Goal: Transaction & Acquisition: Purchase product/service

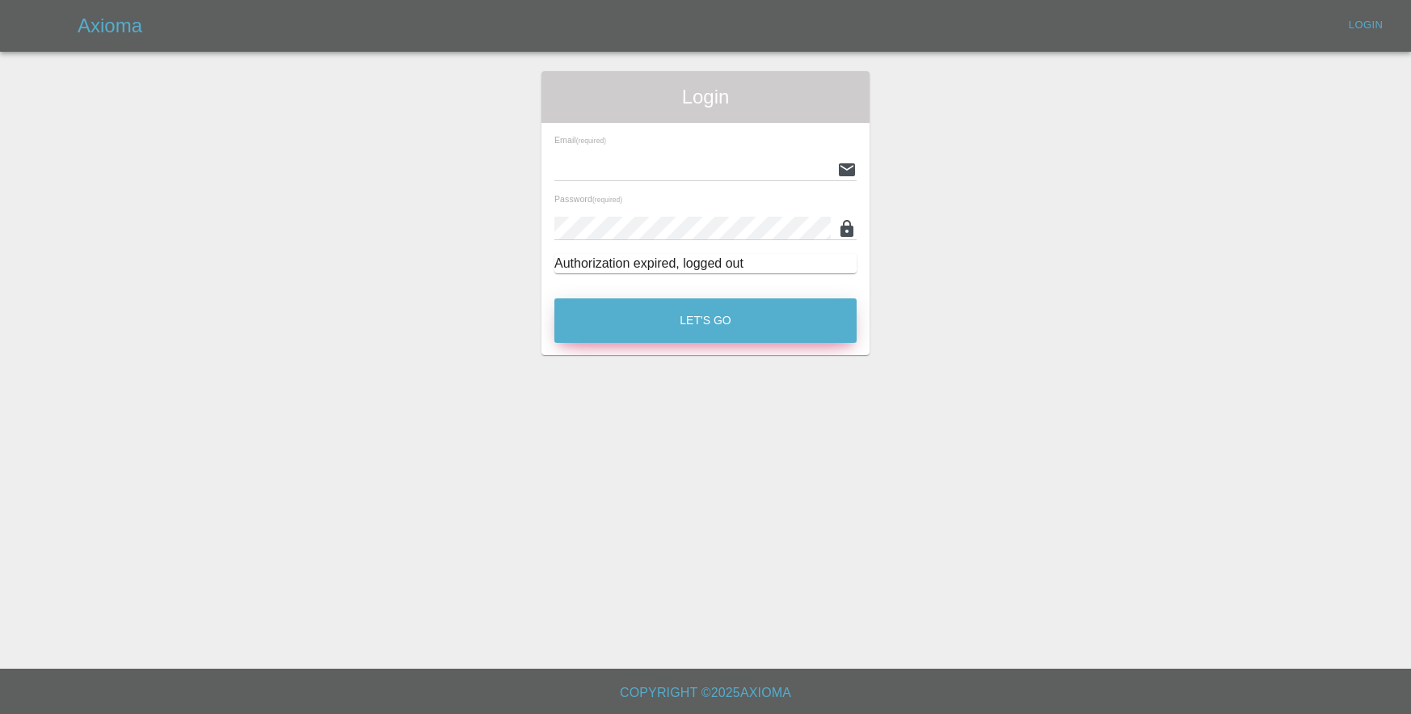
type input "lukasz.musial@gmail.com"
click at [761, 307] on button "Let's Go" at bounding box center [705, 320] width 302 height 44
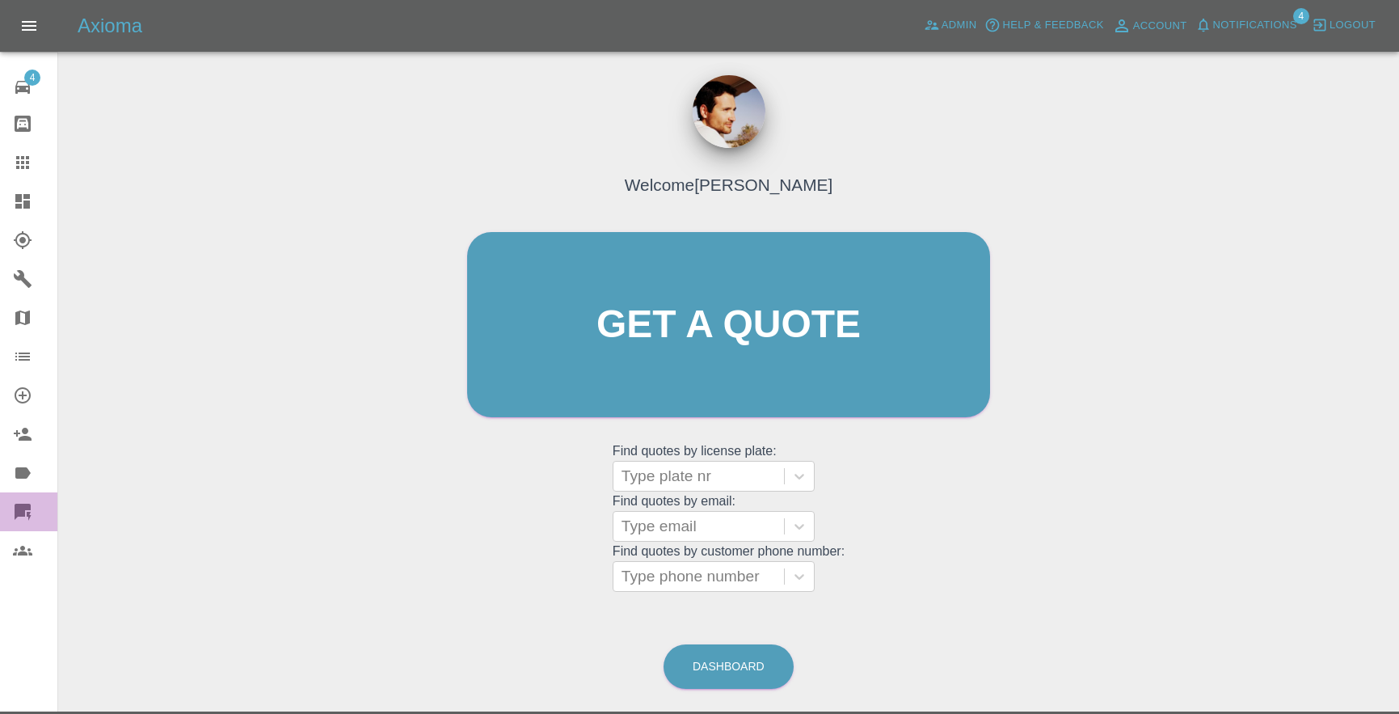
click at [19, 495] on link "Quick Quote" at bounding box center [28, 511] width 57 height 39
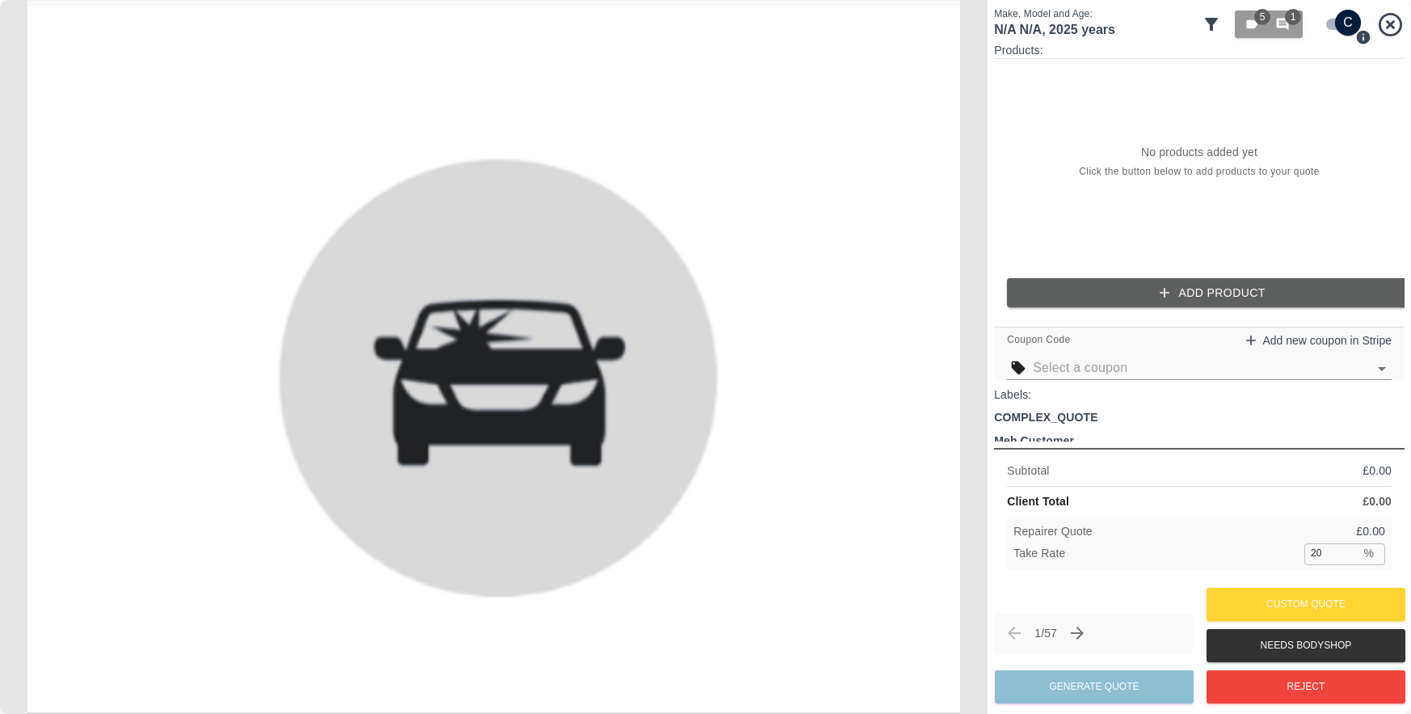
checkbox input "false"
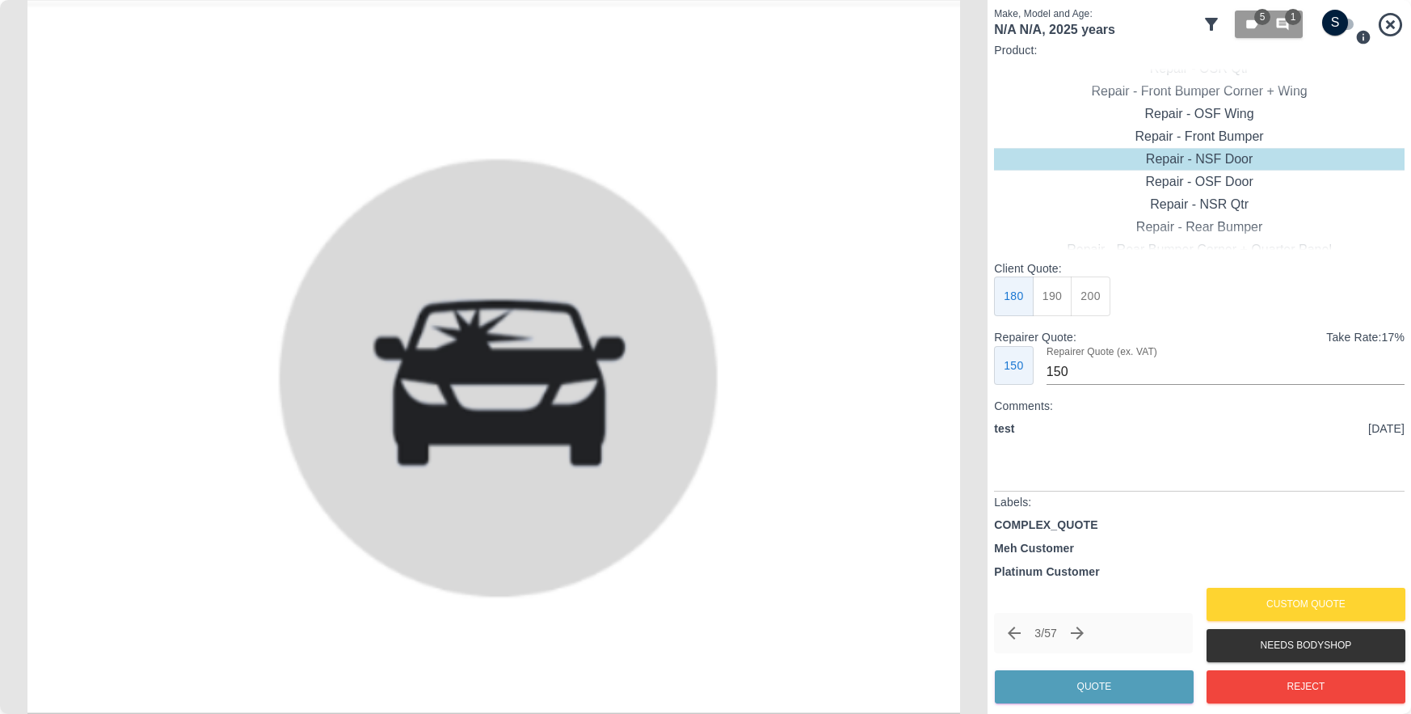
checkbox input "true"
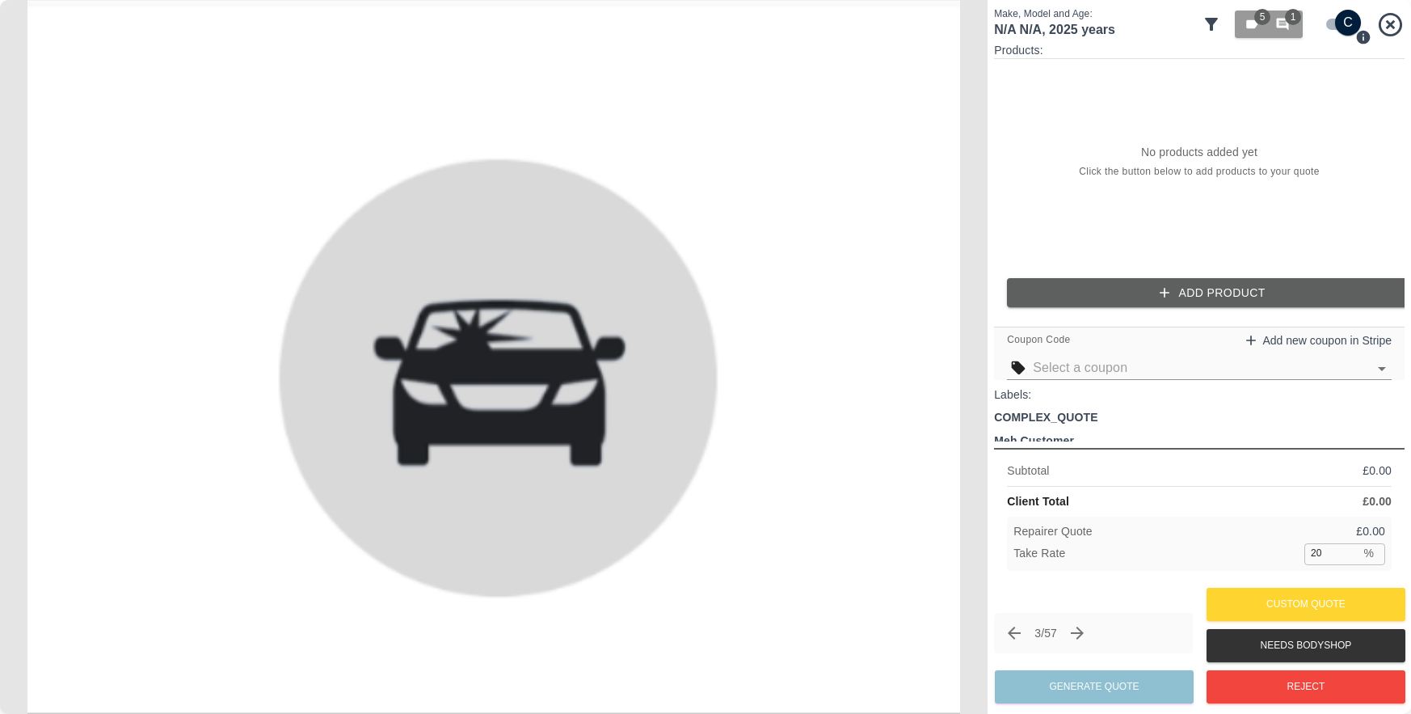
click at [1205, 299] on button "Add Product" at bounding box center [1212, 293] width 410 height 30
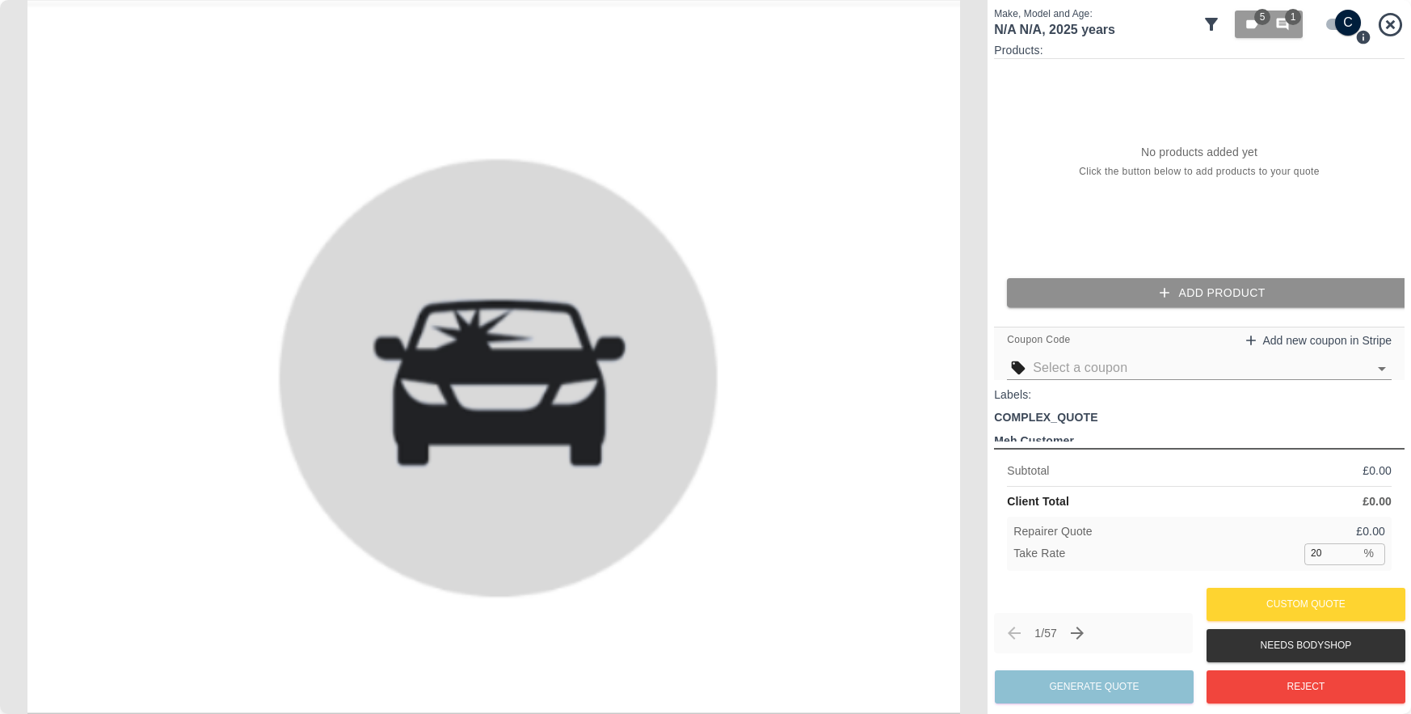
click at [1134, 290] on button "Add Product" at bounding box center [1212, 293] width 410 height 30
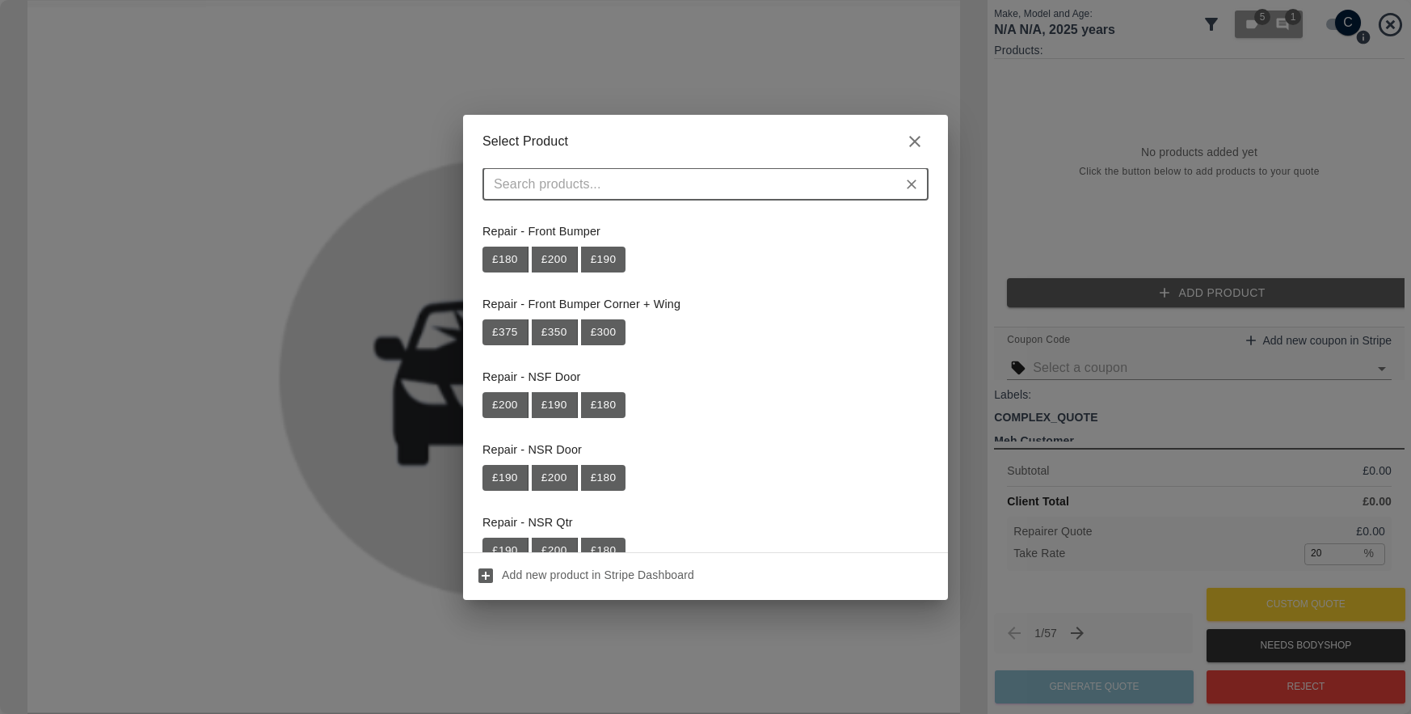
click at [572, 189] on input "text" at bounding box center [692, 184] width 410 height 23
click at [562, 179] on input "repair" at bounding box center [692, 184] width 410 height 23
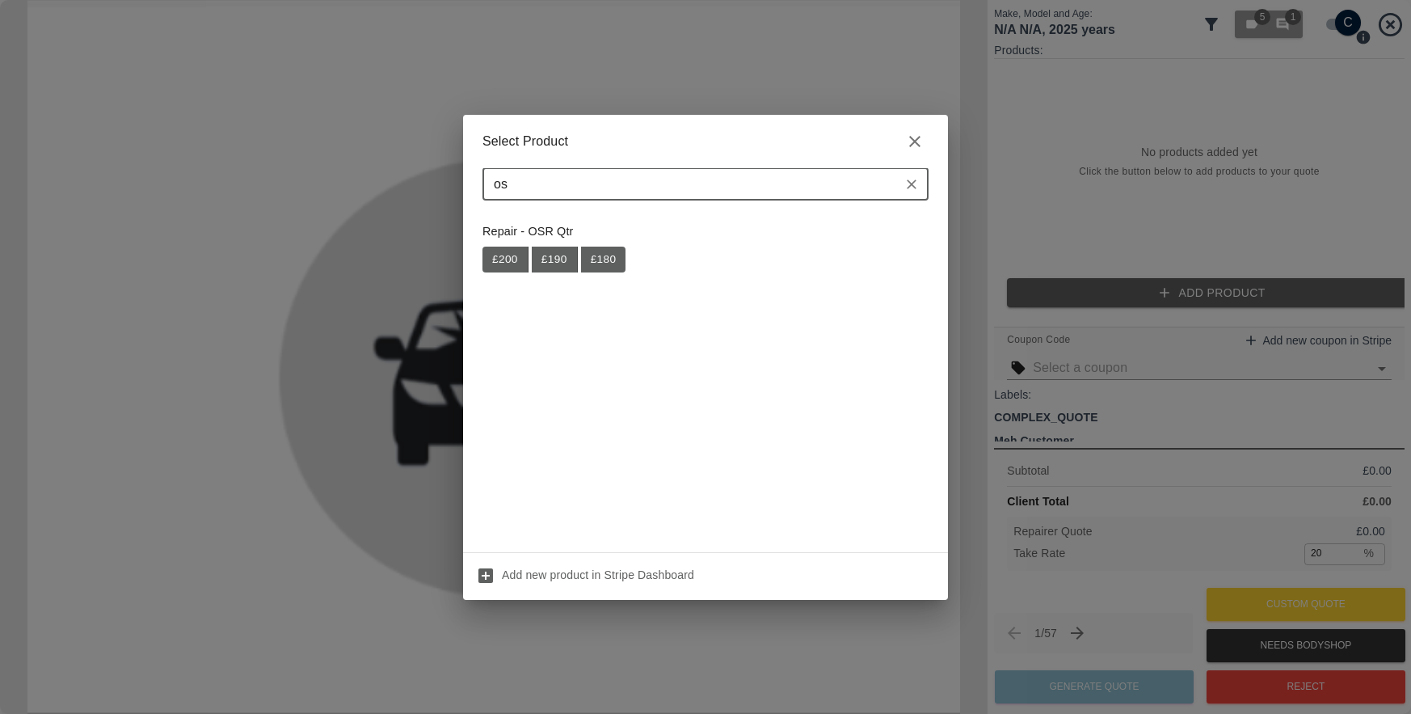
type input "osf"
click at [910, 187] on icon "Clear" at bounding box center [911, 184] width 16 height 16
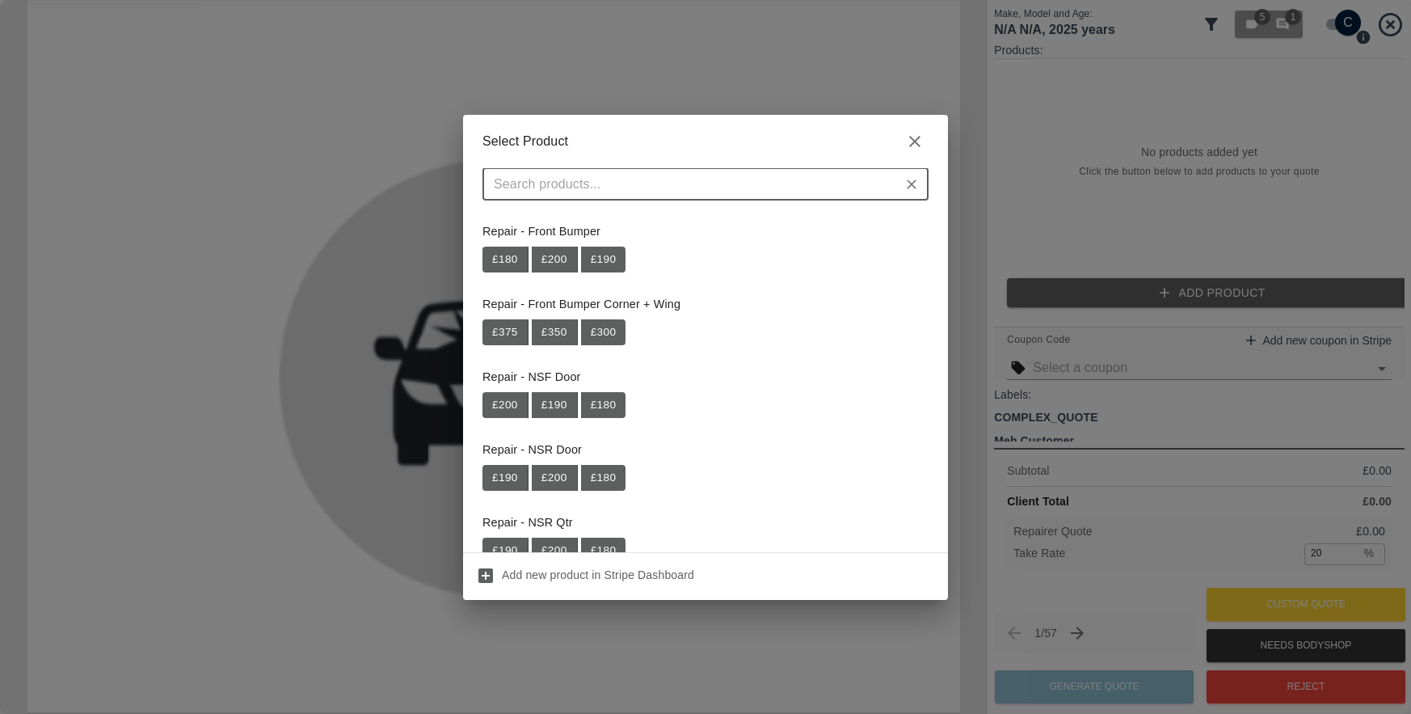
click at [917, 142] on icon "button" at bounding box center [914, 141] width 11 height 11
